Goal: Task Accomplishment & Management: Use online tool/utility

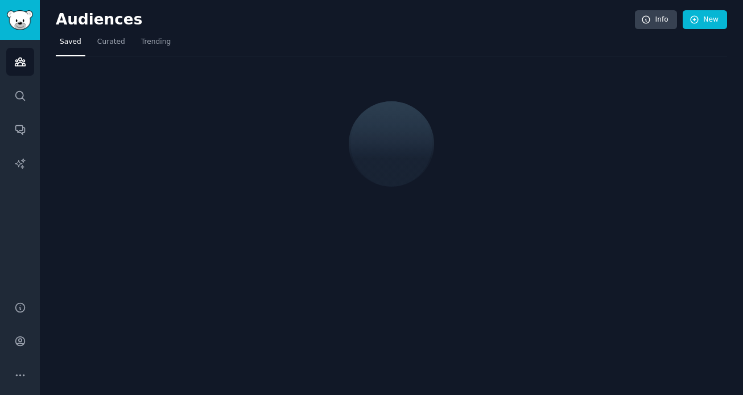
click at [159, 15] on h2 "Audiences" at bounding box center [345, 20] width 579 height 18
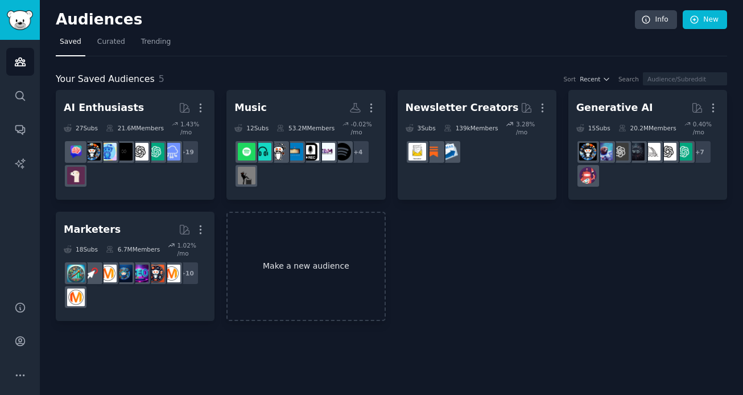
click at [330, 270] on link "Make a new audience" at bounding box center [306, 267] width 159 height 110
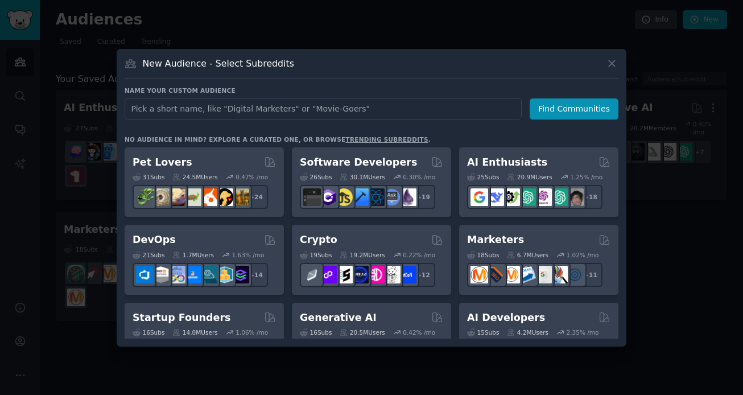
click at [216, 104] on input "text" at bounding box center [323, 108] width 397 height 21
type input "Sports"
click at [548, 77] on div "New Audience - Select Subreddits" at bounding box center [372, 68] width 494 height 22
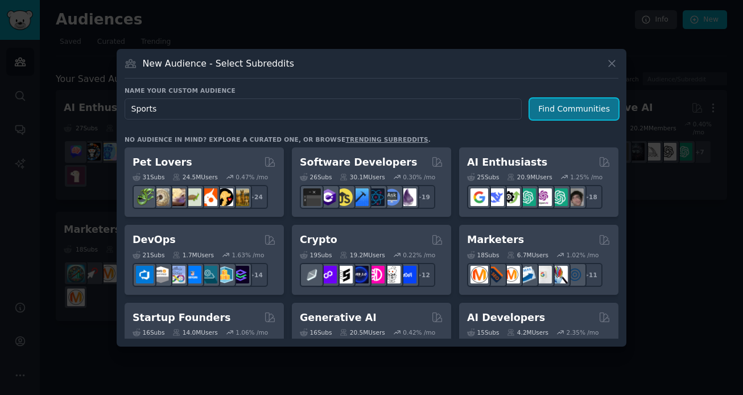
click at [588, 109] on button "Find Communities" at bounding box center [574, 108] width 89 height 21
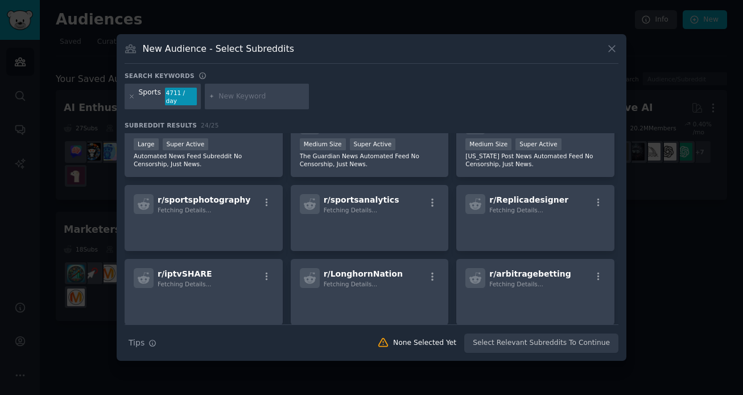
scroll to position [357, 0]
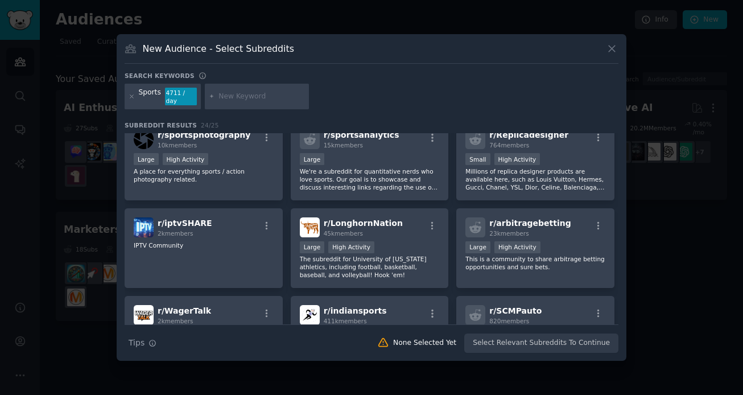
click at [229, 91] on div at bounding box center [257, 97] width 105 height 26
click at [212, 96] on icon at bounding box center [212, 96] width 6 height 6
click at [227, 96] on input "text" at bounding box center [262, 97] width 87 height 10
type input "tailgating"
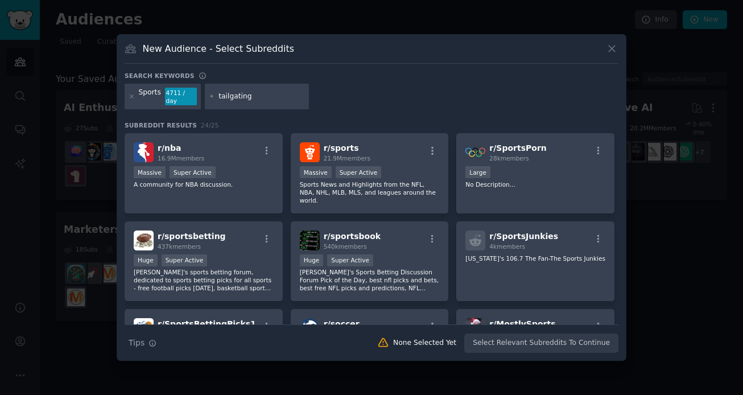
click at [209, 96] on icon at bounding box center [212, 96] width 6 height 6
click at [264, 96] on input "tailgating" at bounding box center [262, 97] width 87 height 10
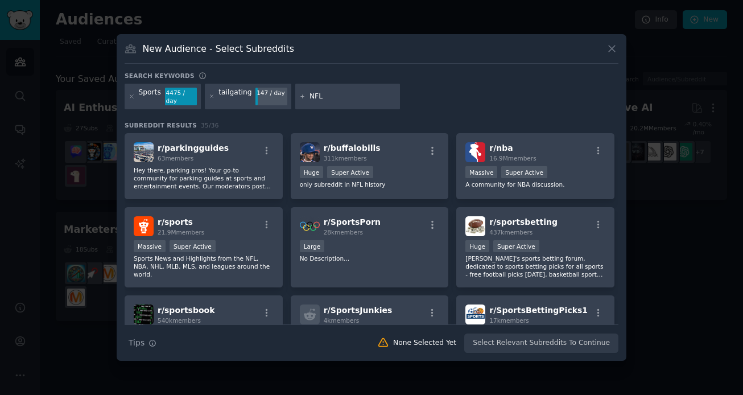
type input "NFL"
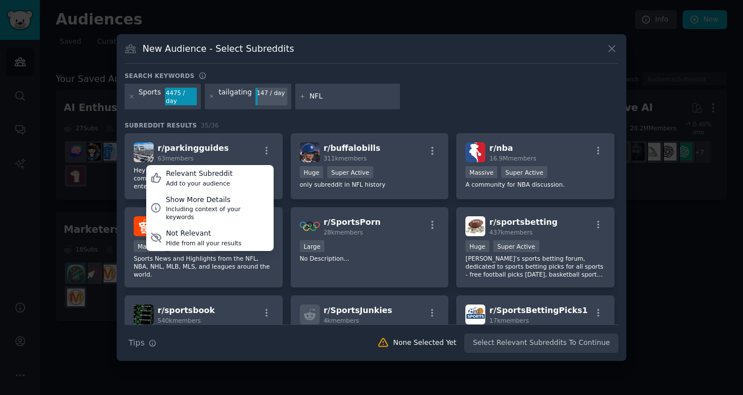
click at [346, 92] on input "NFL" at bounding box center [353, 97] width 87 height 10
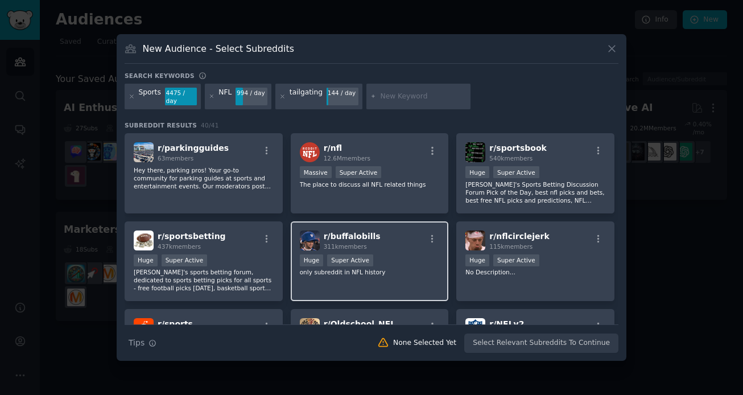
click at [405, 262] on div "100,000 - 1,000,000 members Huge Super Active" at bounding box center [370, 261] width 140 height 14
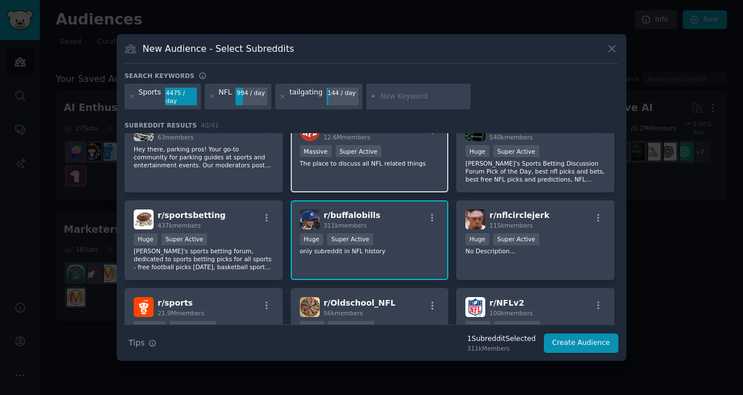
scroll to position [22, 0]
click at [409, 158] on div "Massive Super Active" at bounding box center [370, 152] width 140 height 14
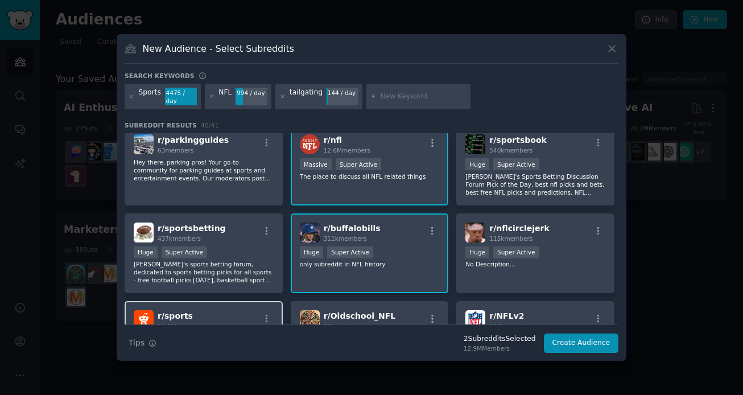
scroll to position [0, 0]
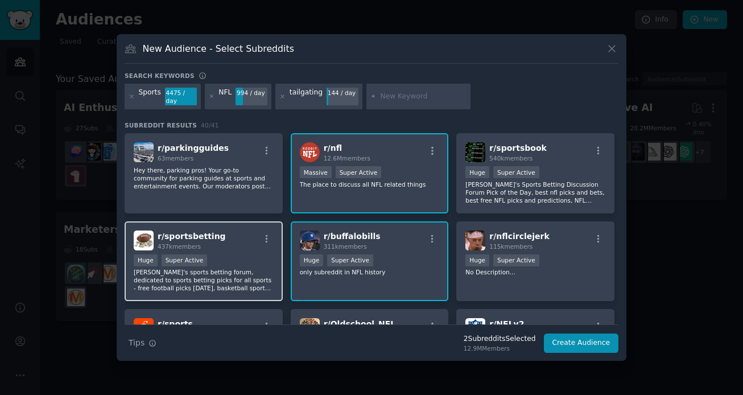
click at [249, 233] on div "r/ sportsbetting 437k members" at bounding box center [204, 241] width 140 height 20
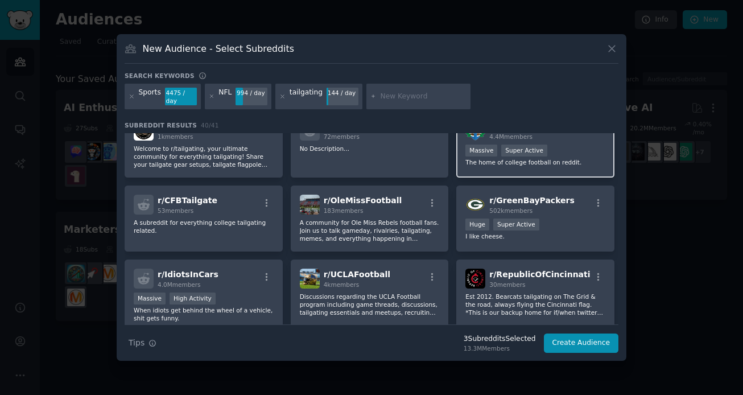
scroll to position [446, 0]
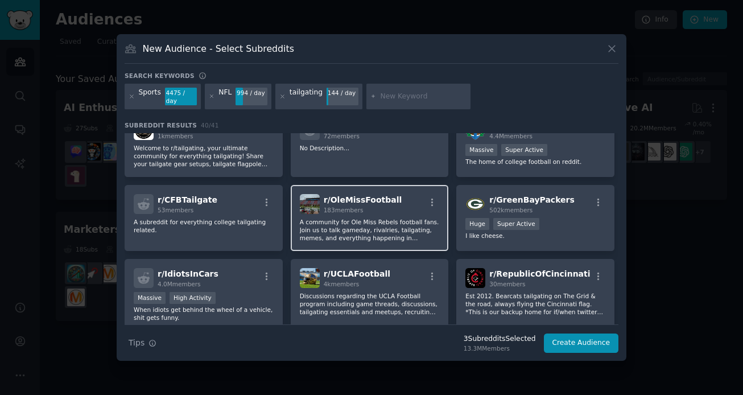
click at [384, 194] on h2 "r/ OleMissFootball 183 members" at bounding box center [363, 204] width 79 height 20
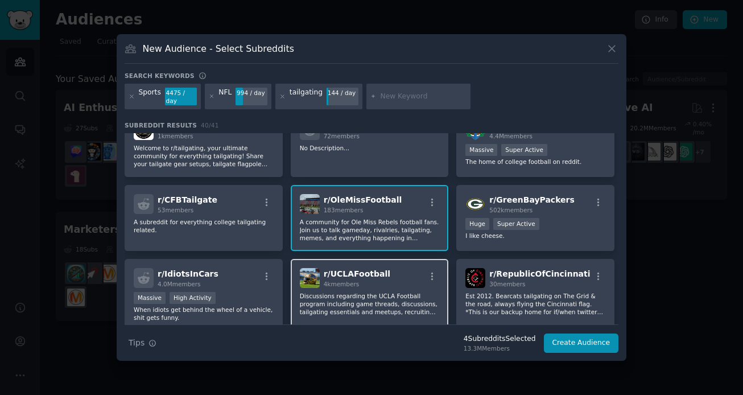
click at [368, 307] on p "Discussions regarding the UCLA Football program including game threads, discuss…" at bounding box center [370, 304] width 140 height 24
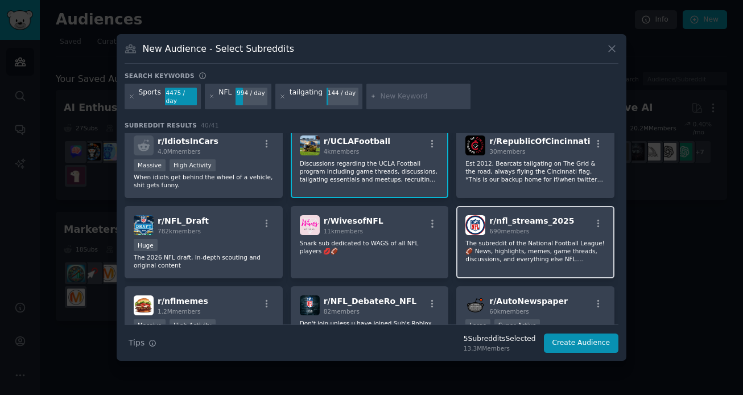
scroll to position [578, 0]
click at [552, 172] on p "Est 2012. Bearcats tailgating on The Grid & the road, always flying the Cincinn…" at bounding box center [536, 172] width 140 height 24
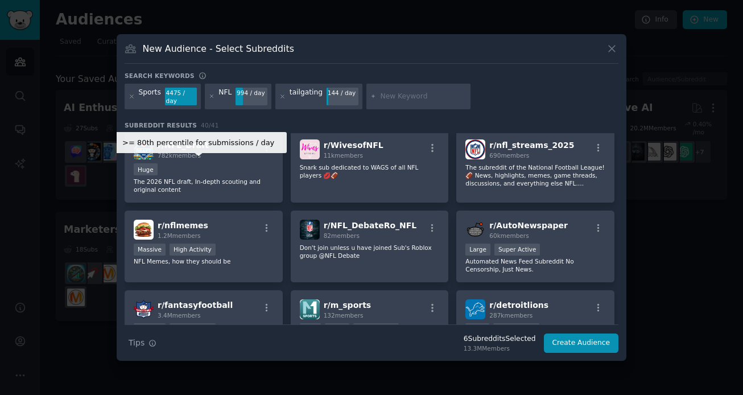
scroll to position [656, 0]
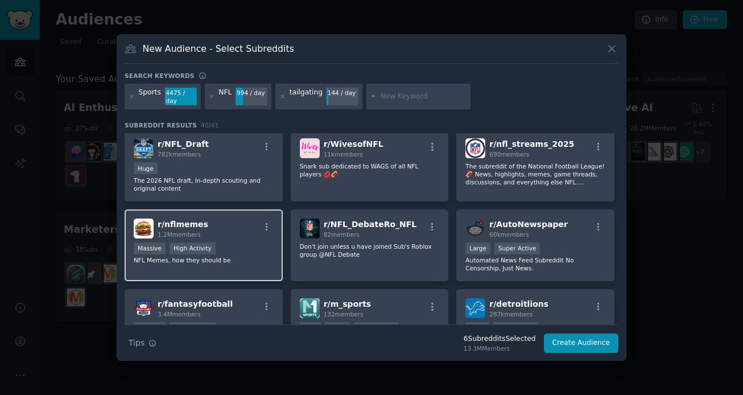
click at [250, 248] on div "Massive High Activity" at bounding box center [204, 249] width 140 height 14
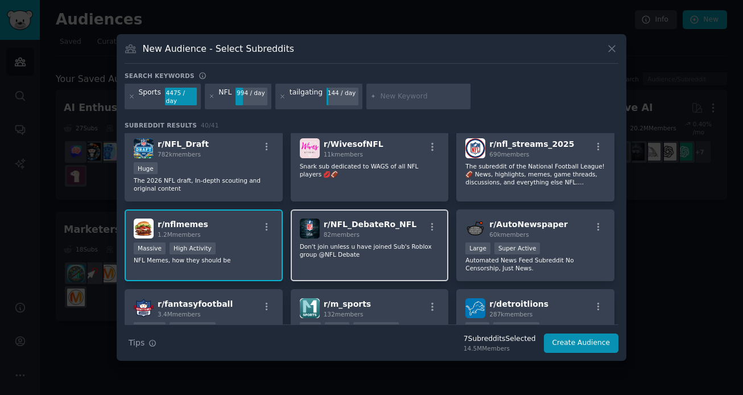
click at [349, 239] on div "r/ NFL_DebateRo_NFL 82 members Don't join unless u have joined Sub's Roblox gro…" at bounding box center [370, 245] width 158 height 72
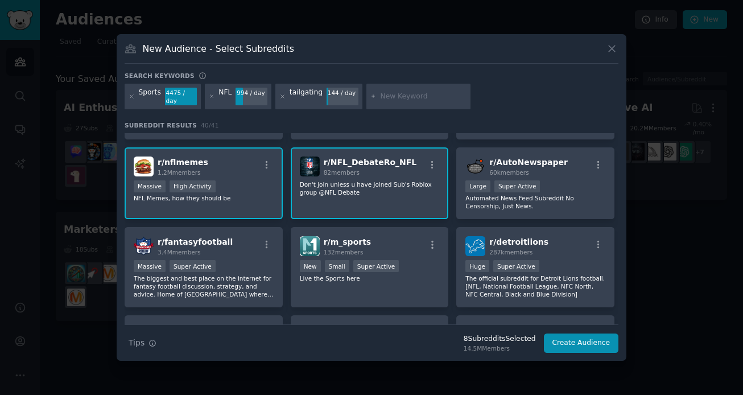
scroll to position [707, 0]
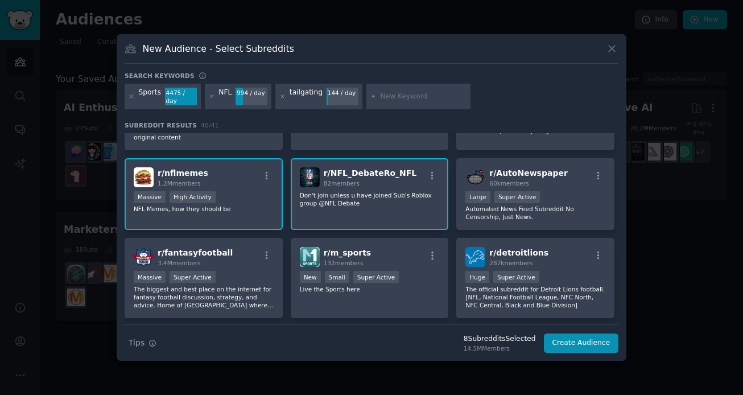
click at [398, 190] on div "r/ NFL_DebateRo_NFL 82 members Don't join unless u have joined Sub's Roblox gro…" at bounding box center [370, 194] width 158 height 72
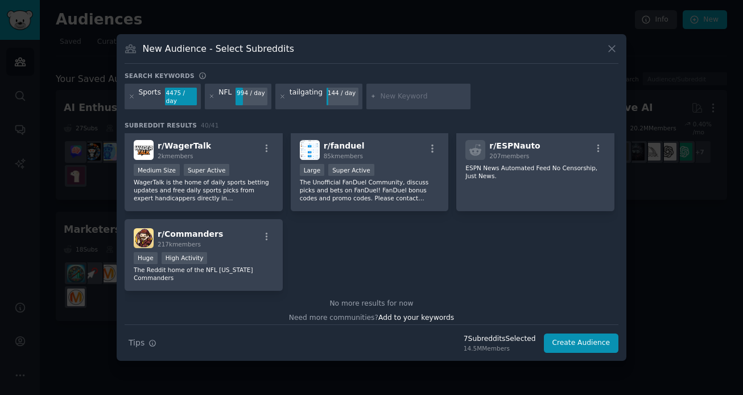
scroll to position [988, 0]
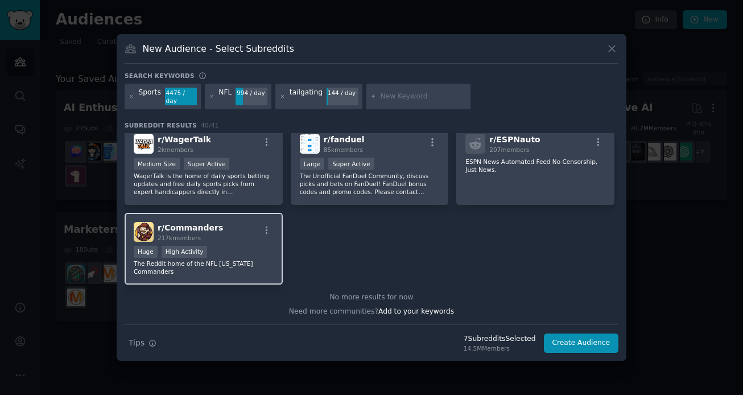
click at [239, 253] on div "Huge High Activity" at bounding box center [204, 253] width 140 height 14
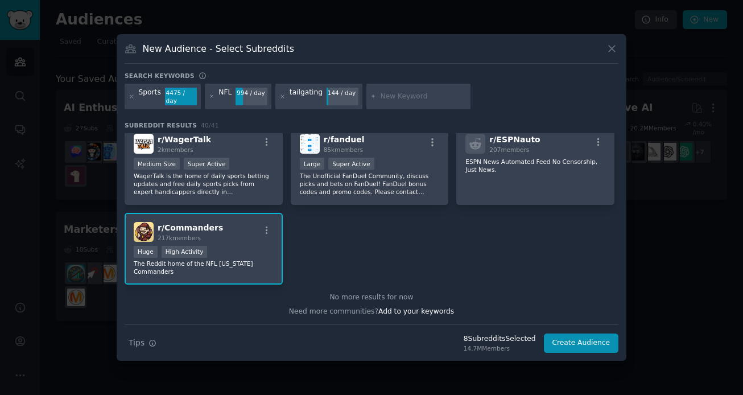
click at [414, 98] on input "text" at bounding box center [423, 97] width 87 height 10
type input "Eagles"
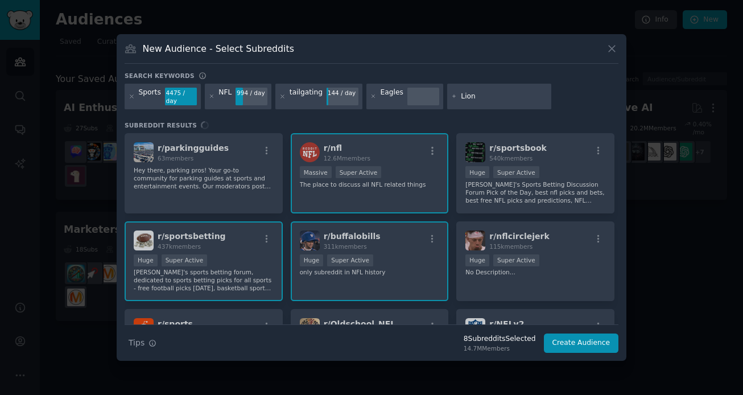
type input "Lions"
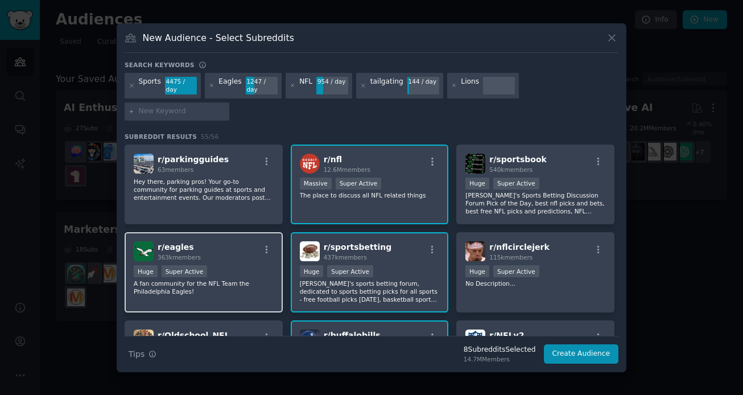
click at [233, 279] on p "A fan community for the NFL Team the Philadelphia Eagles!" at bounding box center [204, 287] width 140 height 16
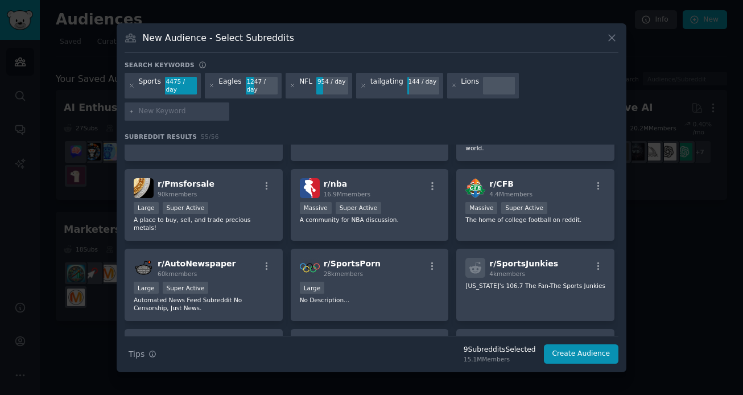
scroll to position [338, 0]
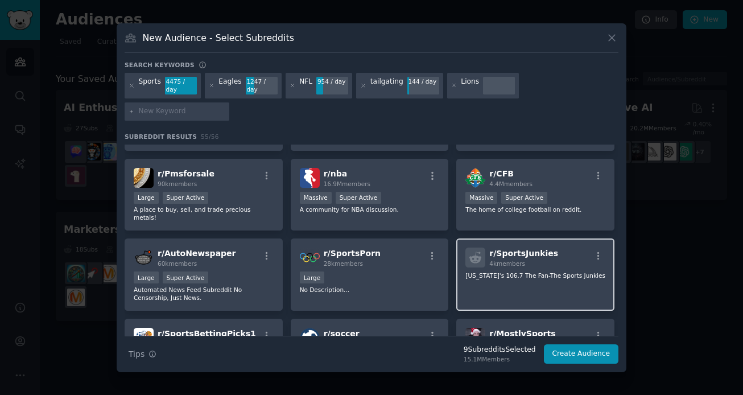
click at [554, 272] on p "[US_STATE]'s 106.7 The Fan-The Sports Junkies" at bounding box center [536, 276] width 140 height 8
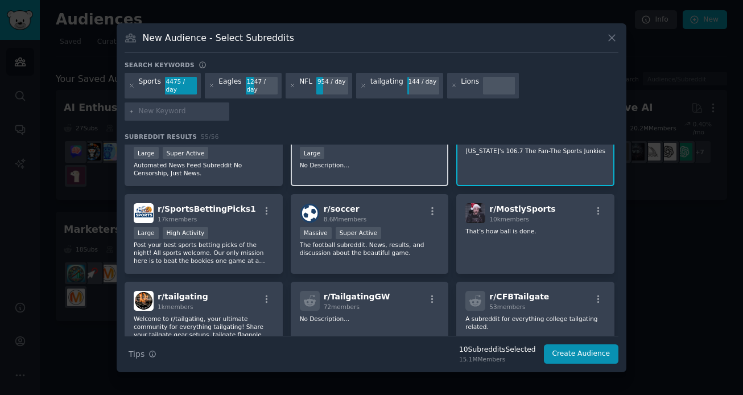
scroll to position [471, 0]
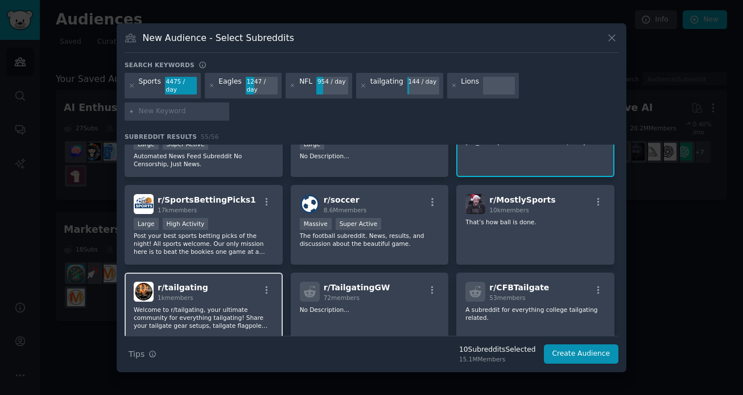
click at [182, 306] on p "Welcome to r/tailgating, your ultimate community for everything tailgating! Sha…" at bounding box center [204, 318] width 140 height 24
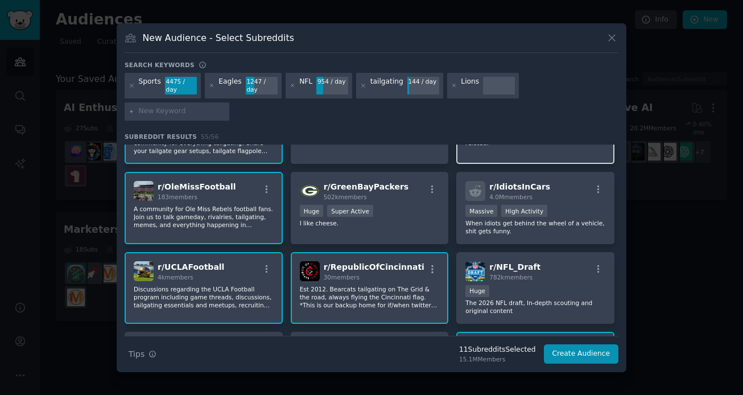
scroll to position [641, 0]
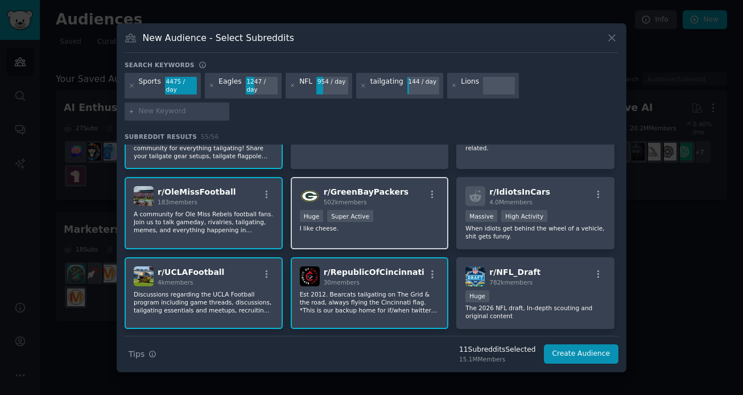
click at [396, 177] on div "r/ GreenBayPackers 502k members Huge Super Active I like cheese." at bounding box center [370, 213] width 158 height 72
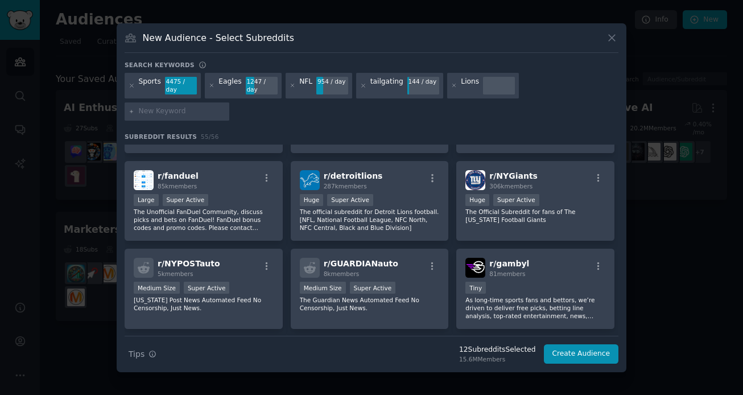
scroll to position [1148, 0]
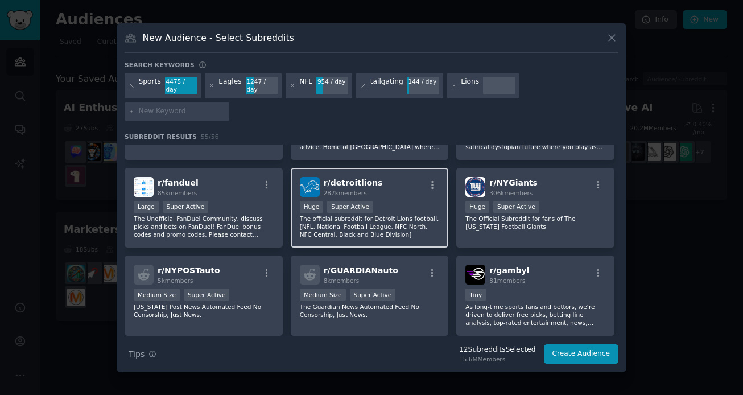
click at [401, 215] on p "The official subreddit for Detroit Lions football. [NFL, National Football Leag…" at bounding box center [370, 227] width 140 height 24
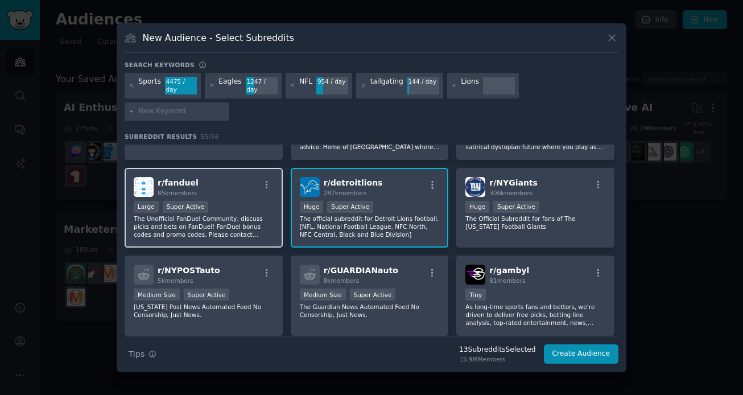
click at [216, 201] on div "Large Super Active" at bounding box center [204, 208] width 140 height 14
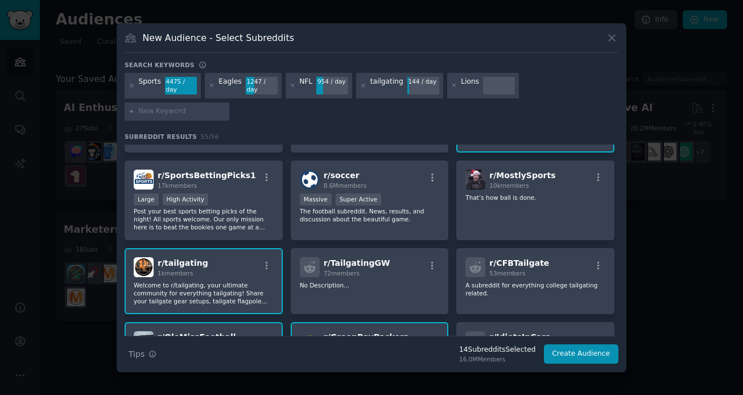
scroll to position [0, 0]
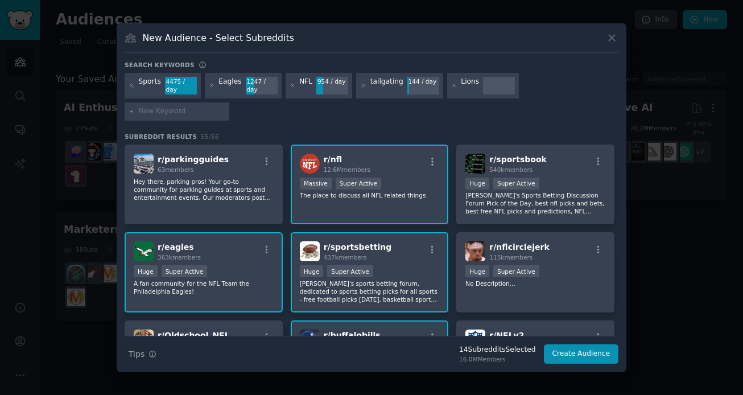
click at [229, 103] on div at bounding box center [177, 111] width 105 height 18
click at [225, 106] on input "text" at bounding box center [182, 111] width 87 height 10
type input "Bears"
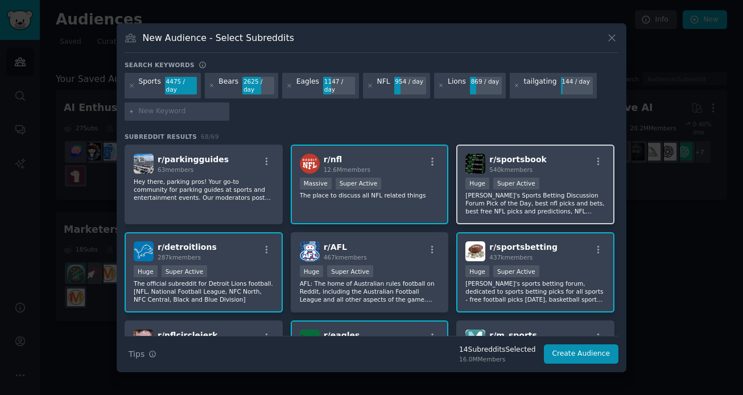
click at [562, 180] on div ">= 95th percentile for submissions / day Huge Super Active" at bounding box center [536, 185] width 140 height 14
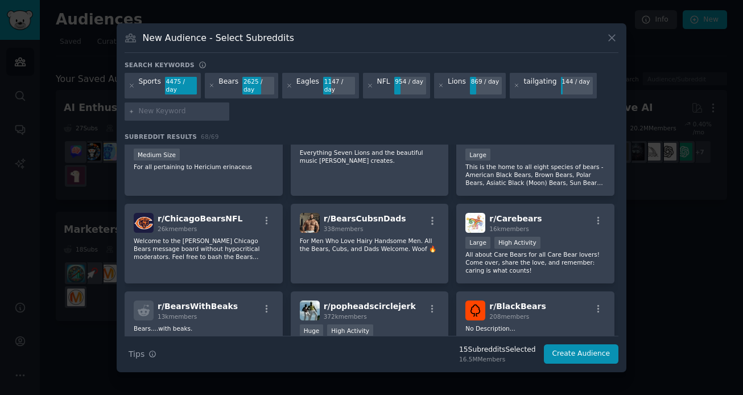
scroll to position [1372, 0]
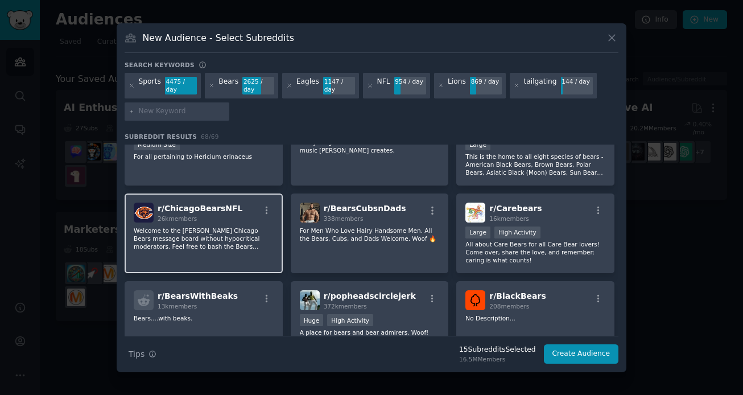
click at [215, 215] on div "26k members" at bounding box center [200, 219] width 85 height 8
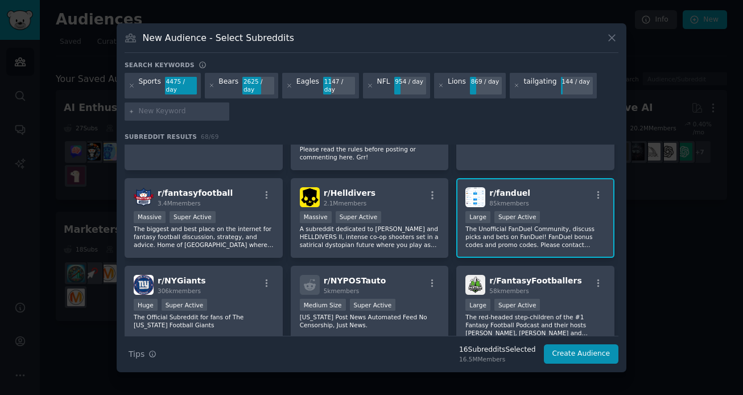
scroll to position [1565, 0]
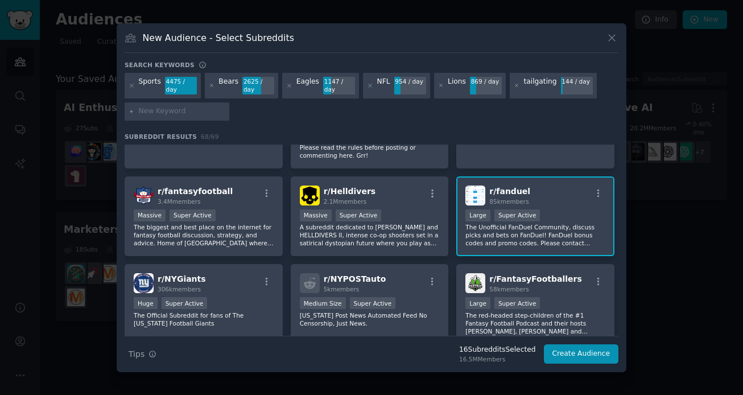
click at [168, 100] on div "Sports 4475 / day Bears 2625 / day Eagles 1147 / day NFL 954 / day Lions 869 / …" at bounding box center [372, 99] width 494 height 52
click at [168, 110] on input "text" at bounding box center [182, 111] width 87 height 10
type input "Football"
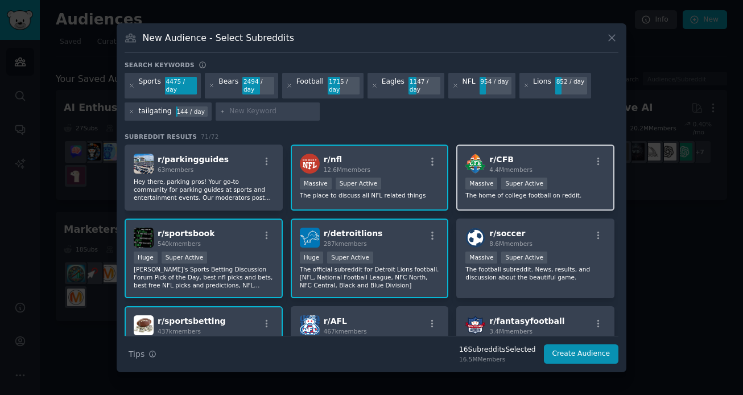
click at [565, 157] on div "r/ CFB 4.4M members" at bounding box center [536, 164] width 140 height 20
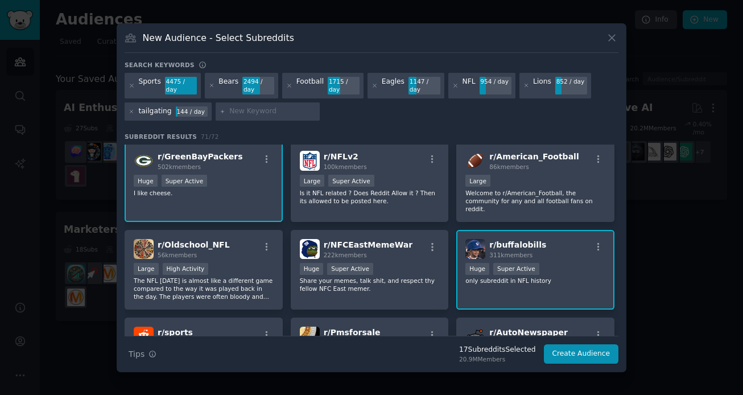
scroll to position [331, 0]
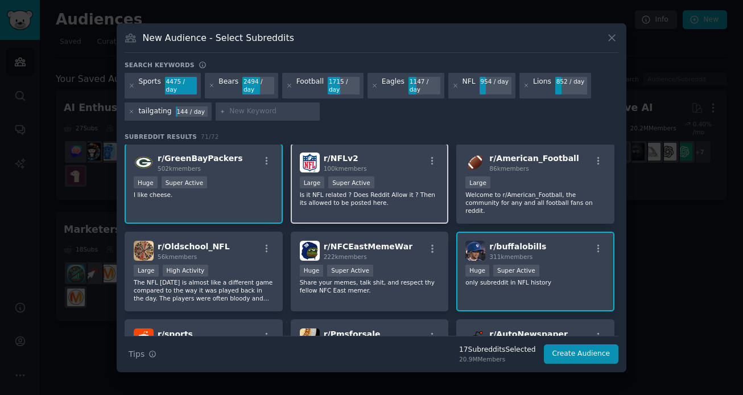
click at [404, 192] on p "Is it NFL related ? Does Reddit Allow it ? Then its allowed to be posted here." at bounding box center [370, 199] width 140 height 16
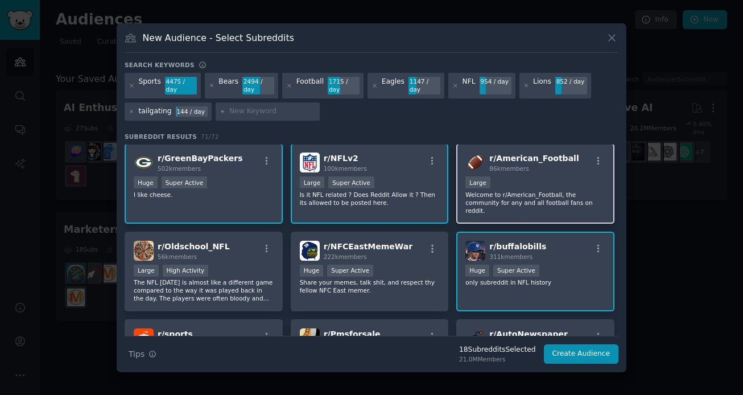
click at [520, 198] on p "Welcome to r/American_Football, the community for any and all football fans on …" at bounding box center [536, 203] width 140 height 24
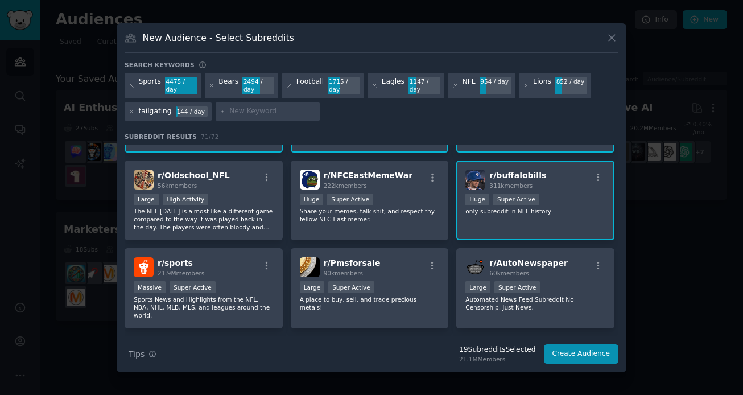
scroll to position [405, 0]
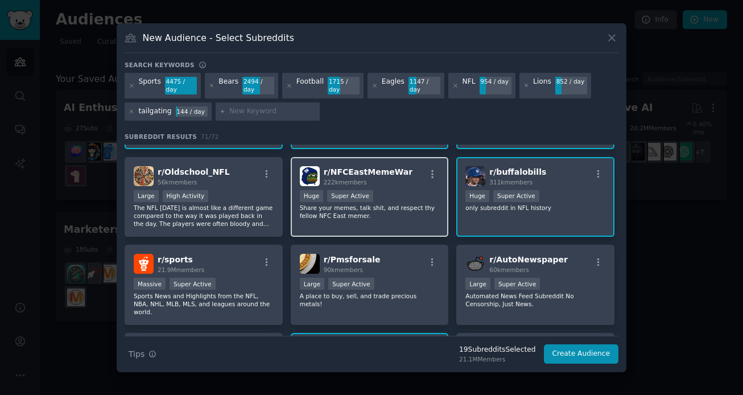
click at [412, 195] on div "Huge Super Active" at bounding box center [370, 197] width 140 height 14
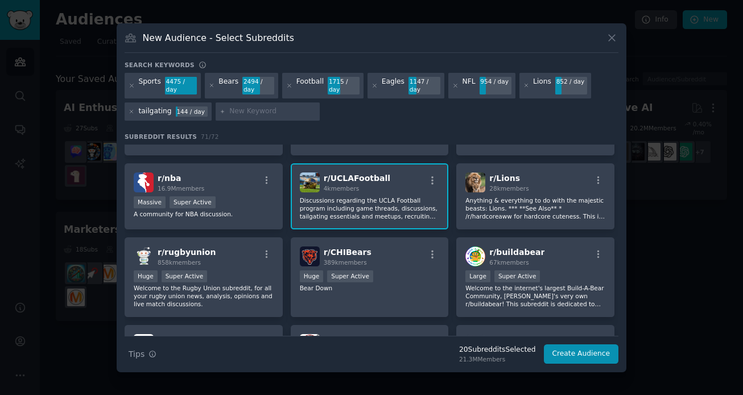
scroll to position [593, 0]
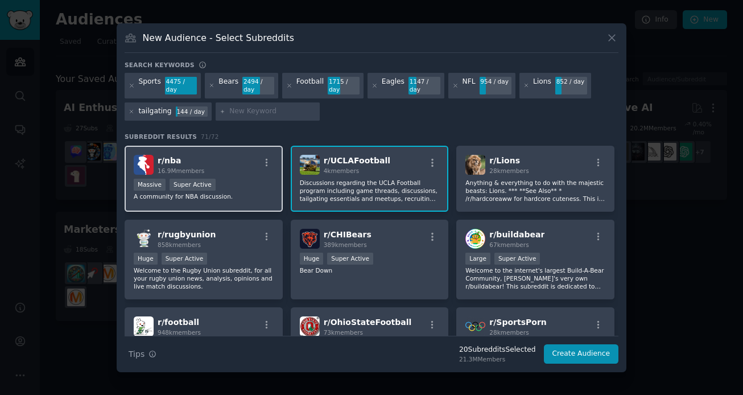
click at [216, 179] on div "Massive Super Active" at bounding box center [204, 186] width 140 height 14
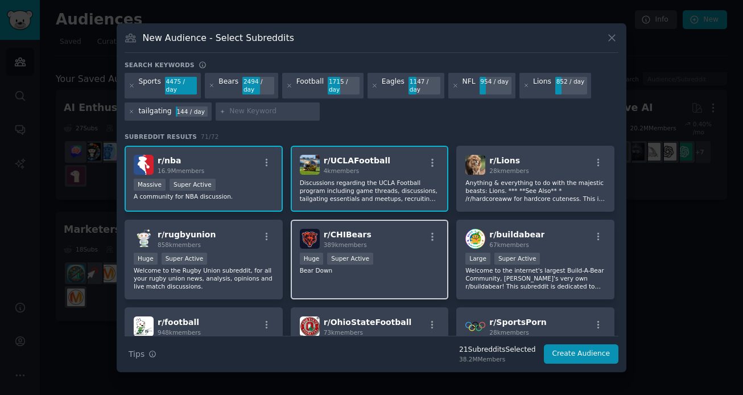
click at [390, 253] on div ">= 95th percentile for submissions / day Huge Super Active" at bounding box center [370, 260] width 140 height 14
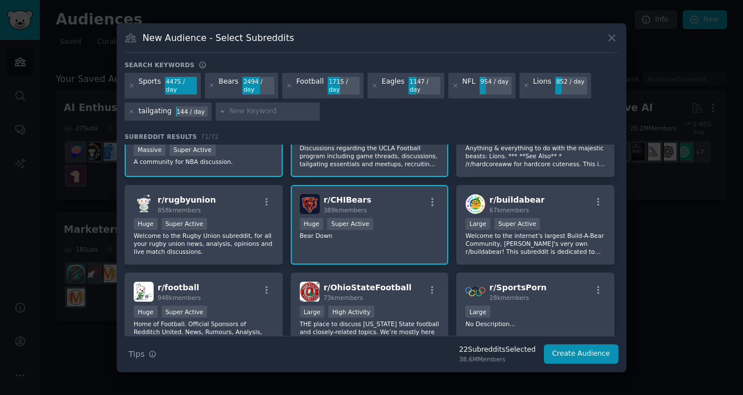
scroll to position [657, 0]
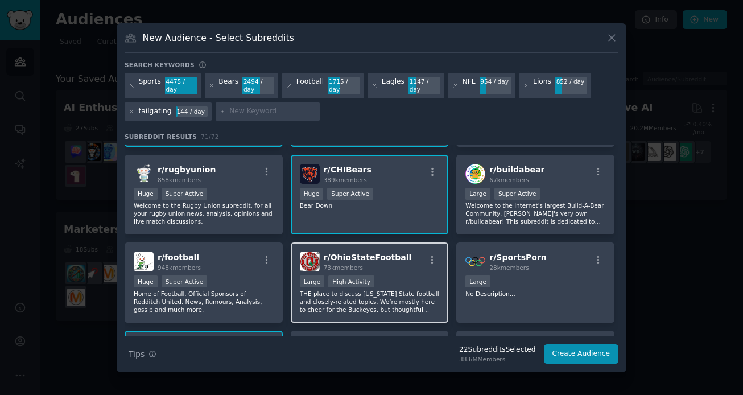
click at [354, 253] on span "r/ OhioStateFootball" at bounding box center [368, 257] width 88 height 9
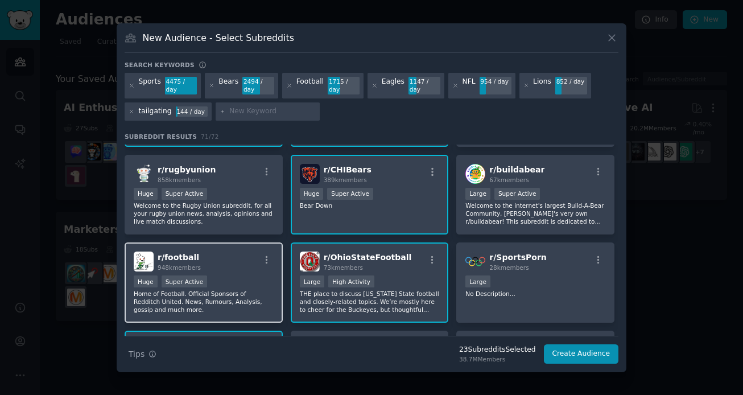
click at [224, 252] on div "r/ football 948k members" at bounding box center [204, 262] width 140 height 20
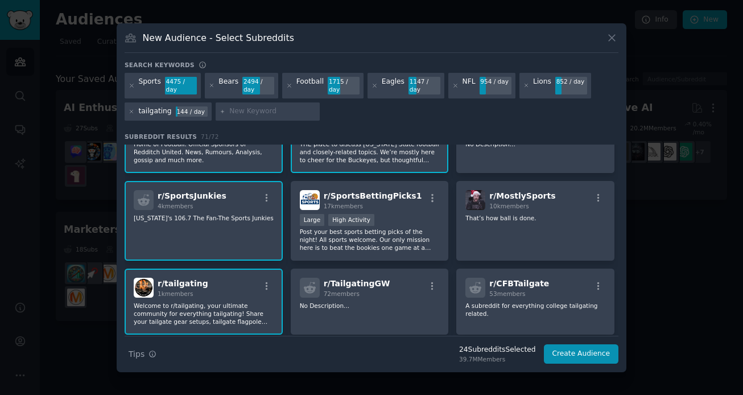
scroll to position [830, 0]
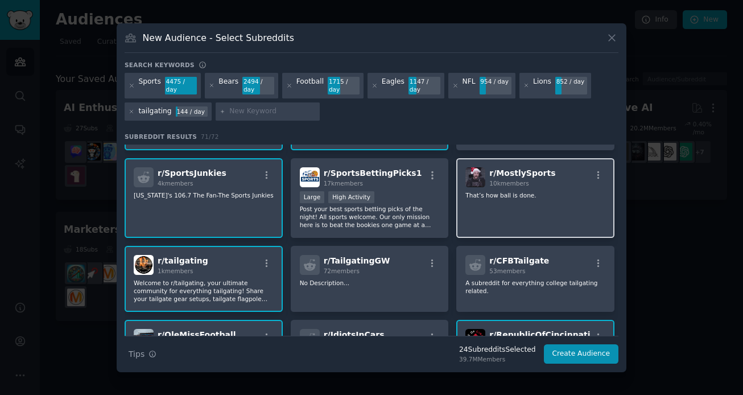
click at [559, 196] on div "r/ MostlySports 10k members That’s how ball is done." at bounding box center [536, 198] width 158 height 80
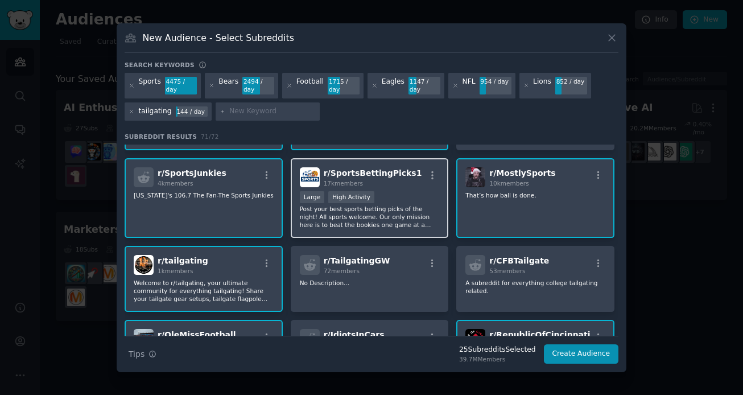
click at [405, 182] on div "r/ SportsBettingPicks1 17k members Large High Activity Post your best sports be…" at bounding box center [370, 198] width 158 height 80
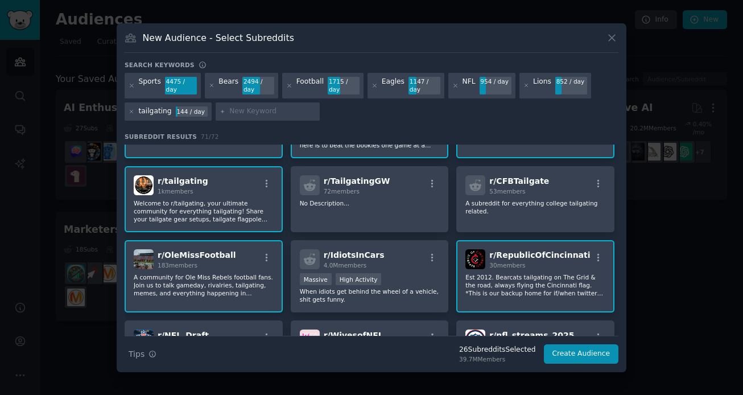
scroll to position [951, 0]
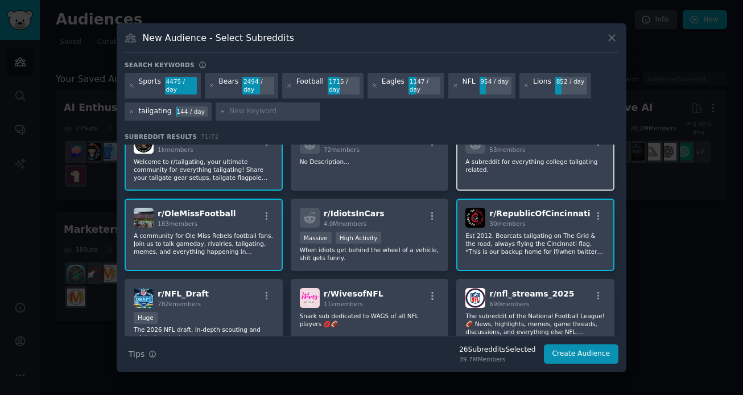
click at [585, 174] on div "r/ CFBTailgate 53 members A subreddit for everything college tailgating related." at bounding box center [536, 158] width 158 height 66
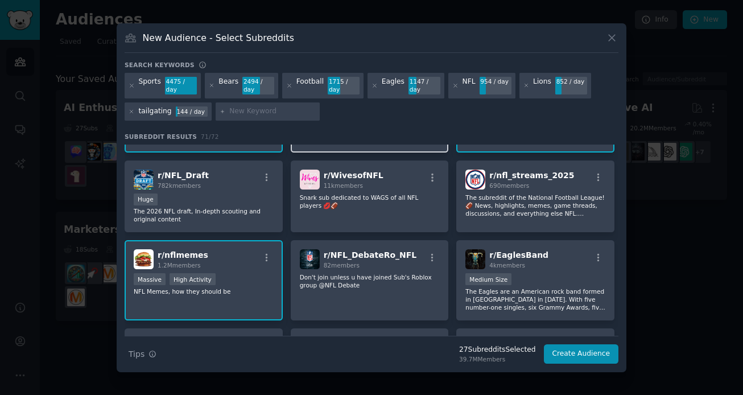
scroll to position [1070, 0]
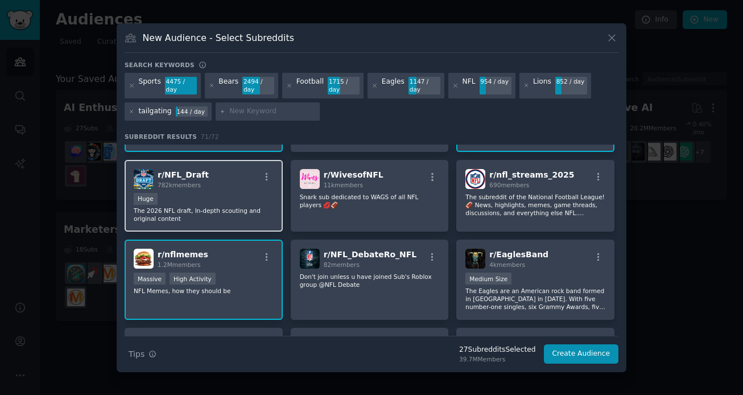
click at [210, 175] on div "r/ NFL_Draft 782k members" at bounding box center [204, 179] width 140 height 20
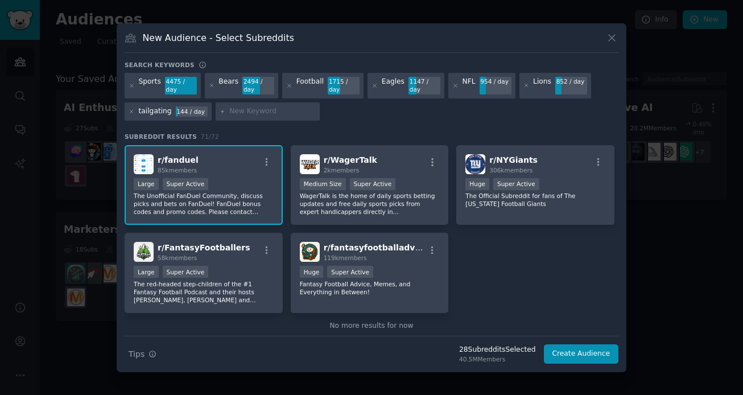
scroll to position [1864, 0]
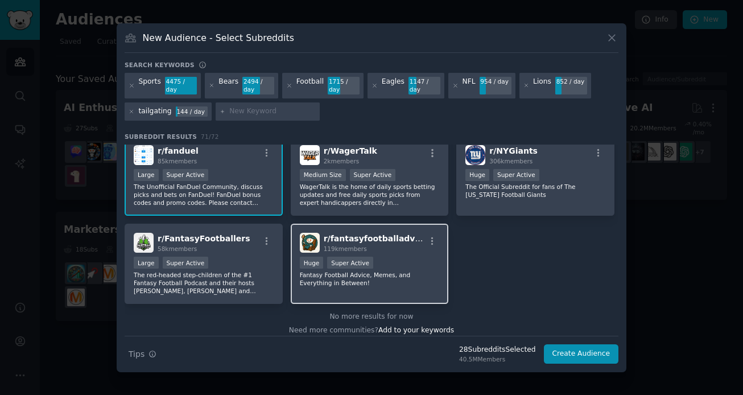
click at [371, 234] on span "r/ fantasyfootballadvice" at bounding box center [376, 238] width 104 height 9
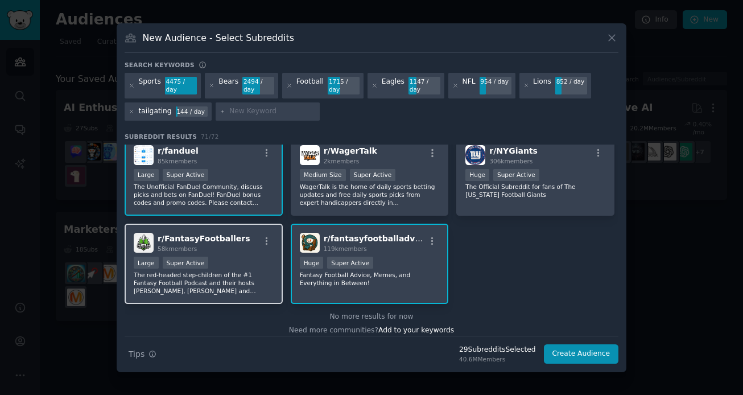
click at [248, 238] on div "r/ FantasyFootballers 58k members" at bounding box center [204, 243] width 140 height 20
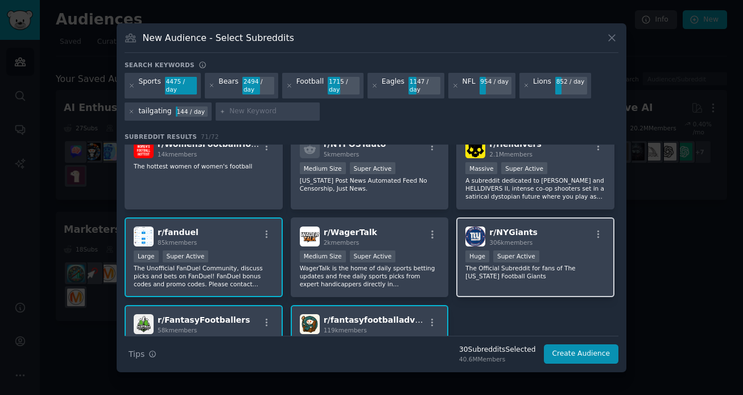
scroll to position [1775, 0]
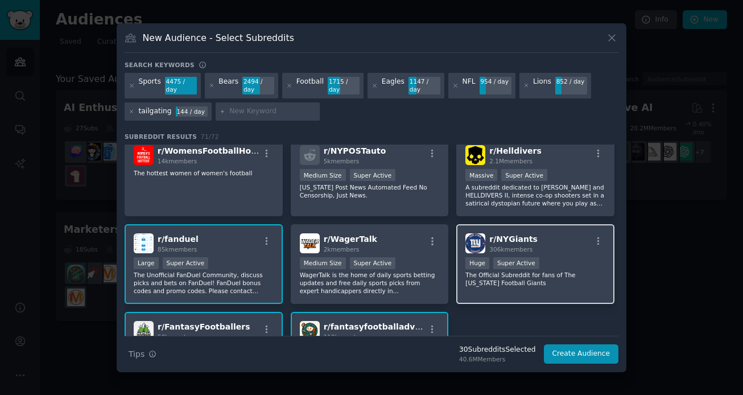
click at [553, 233] on div "r/ NYGiants 306k members" at bounding box center [536, 243] width 140 height 20
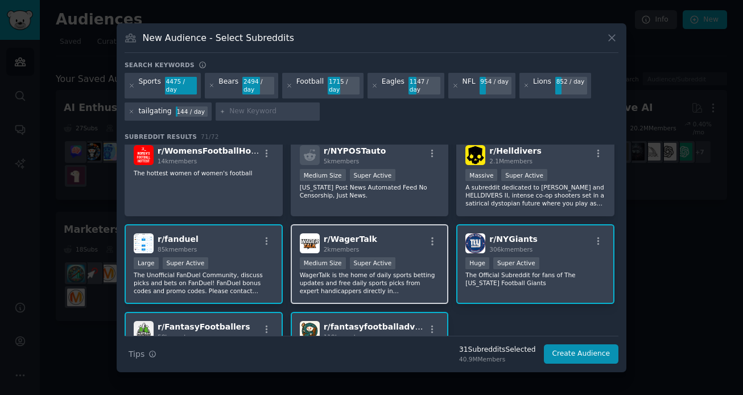
click at [357, 235] on span "r/ WagerTalk" at bounding box center [351, 239] width 54 height 9
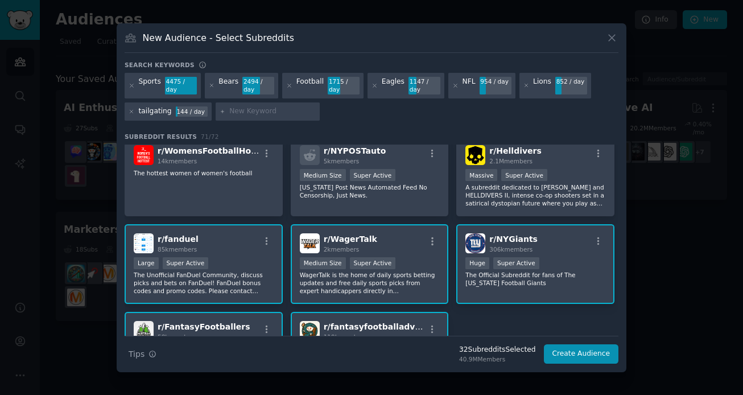
click at [237, 108] on input "text" at bounding box center [272, 111] width 87 height 10
type input "tickets"
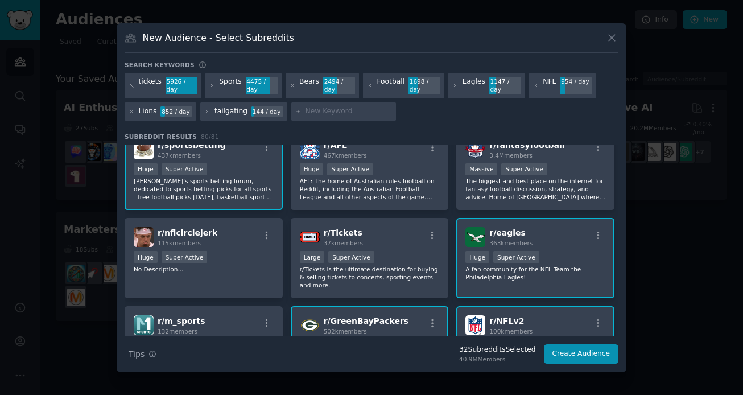
scroll to position [189, 0]
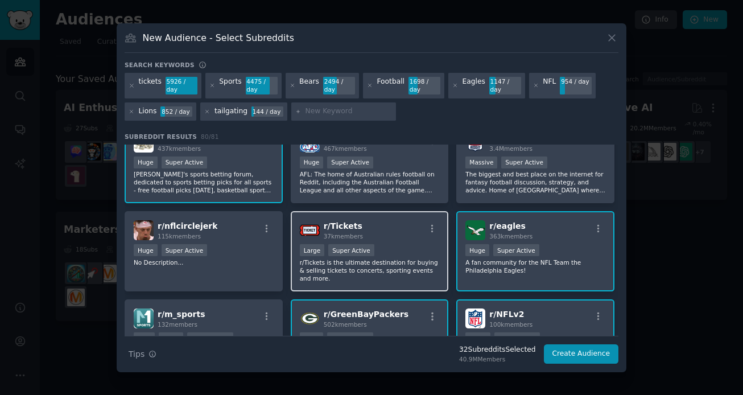
click at [387, 265] on p "r/Tickets is the ultimate destination for buying & selling tickets to concerts,…" at bounding box center [370, 270] width 140 height 24
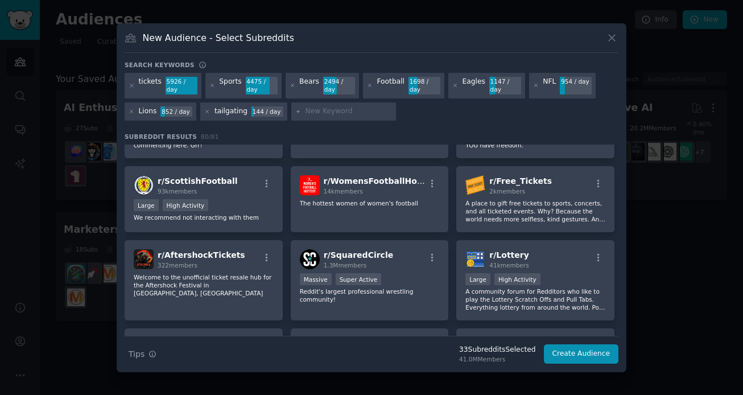
scroll to position [1764, 0]
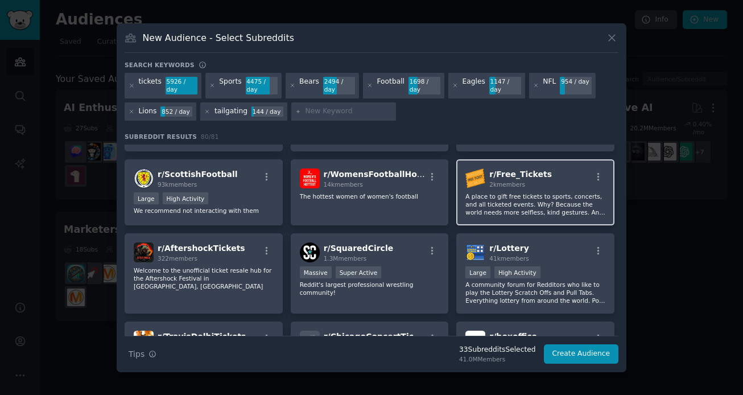
click at [531, 196] on p "A place to gift free tickets to sports, concerts, and all ticketed events. Why?…" at bounding box center [536, 204] width 140 height 24
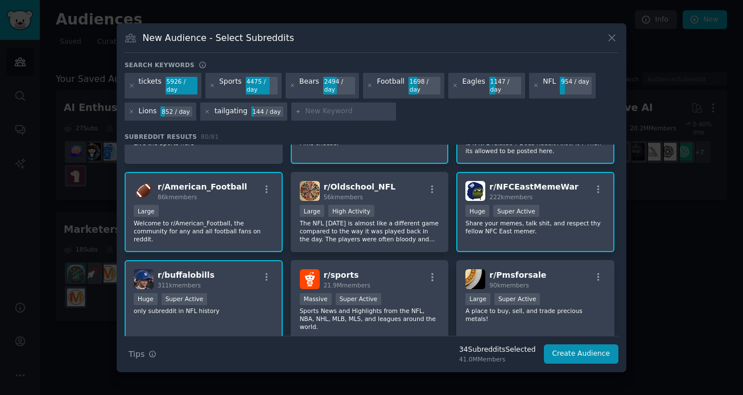
scroll to position [0, 0]
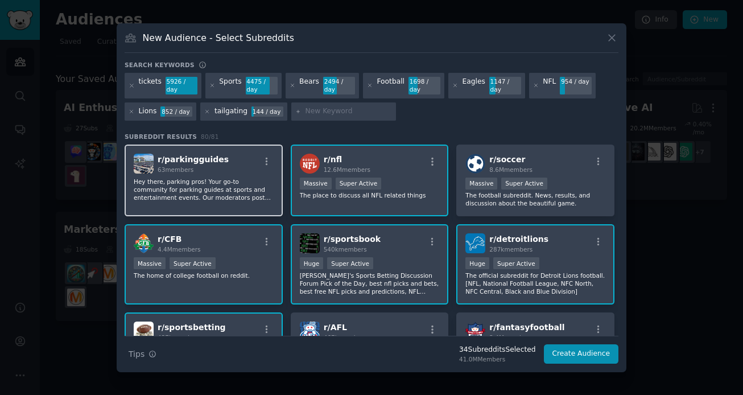
click at [212, 182] on p "Hey there, parking pros! Your go-to community for parking guides at sports and …" at bounding box center [204, 190] width 140 height 24
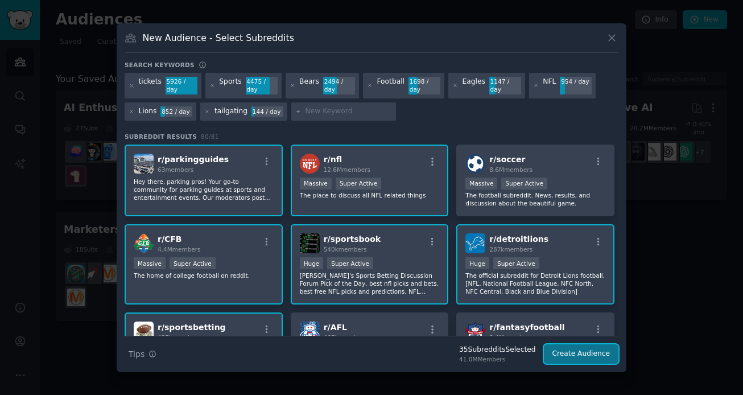
click at [585, 349] on button "Create Audience" at bounding box center [581, 353] width 75 height 19
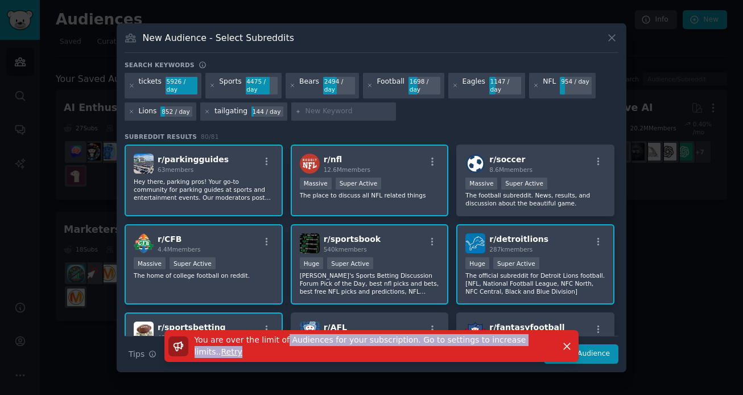
drag, startPoint x: 283, startPoint y: 339, endPoint x: 410, endPoint y: 375, distance: 131.7
click at [410, 375] on div "​ New Audience - Select Subreddits Search keywords tickets 5926 / day Sports 44…" at bounding box center [371, 197] width 735 height 395
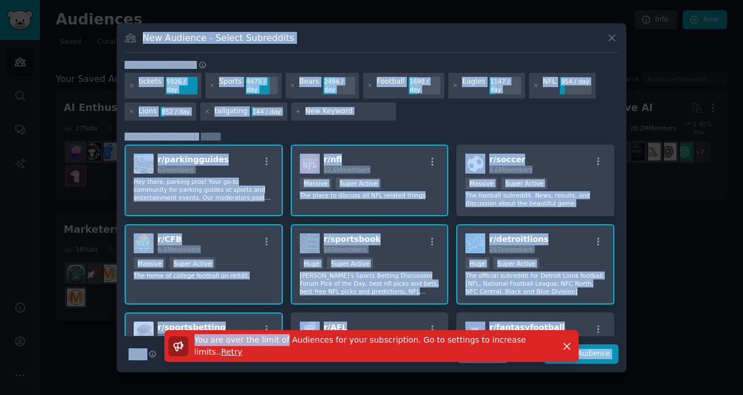
click at [410, 375] on div at bounding box center [371, 197] width 743 height 395
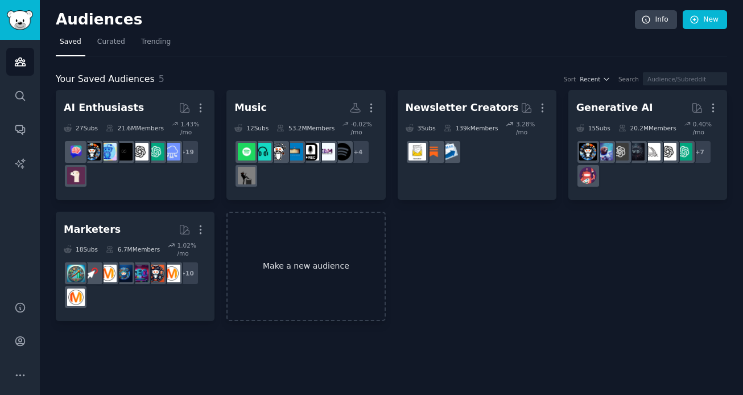
click at [297, 248] on link "Make a new audience" at bounding box center [306, 267] width 159 height 110
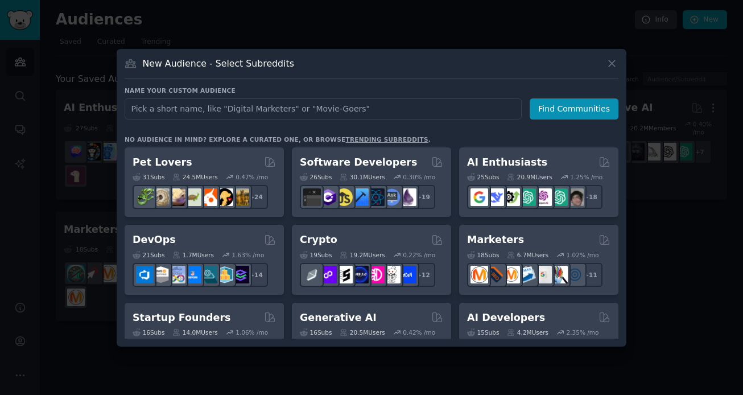
click at [673, 262] on div at bounding box center [371, 197] width 743 height 395
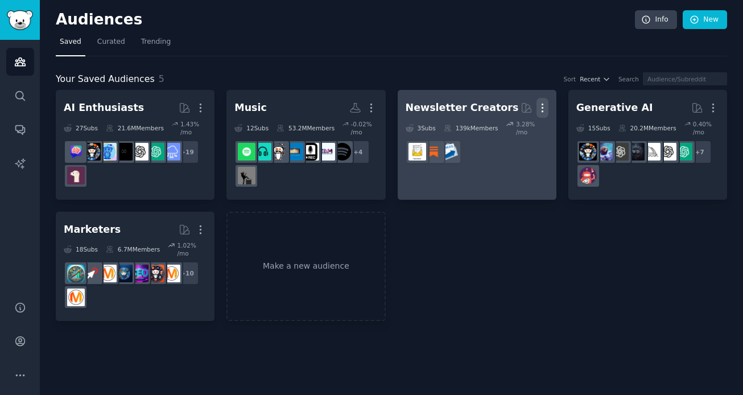
click at [544, 104] on icon "button" at bounding box center [543, 108] width 12 height 12
click at [503, 136] on p "Delete" at bounding box center [512, 132] width 26 height 12
